Goal: Browse casually

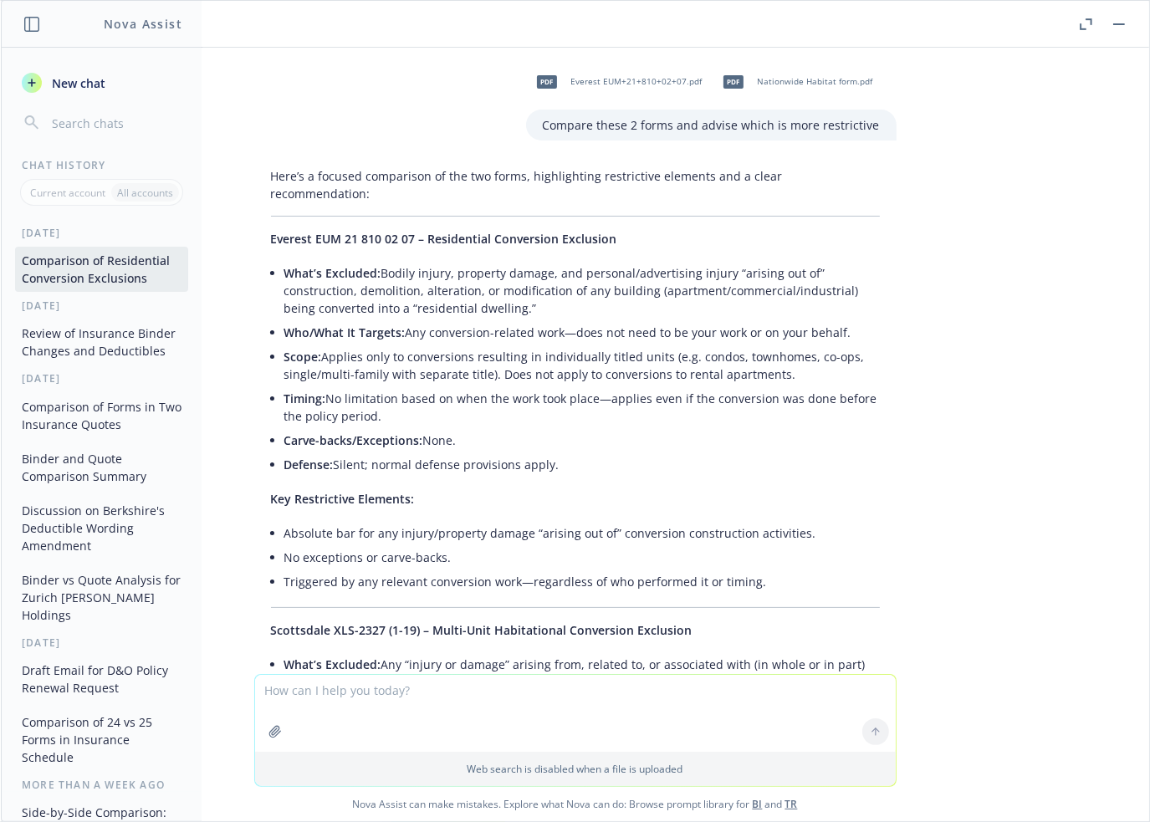
scroll to position [5637, 0]
